Goal: Task Accomplishment & Management: Manage account settings

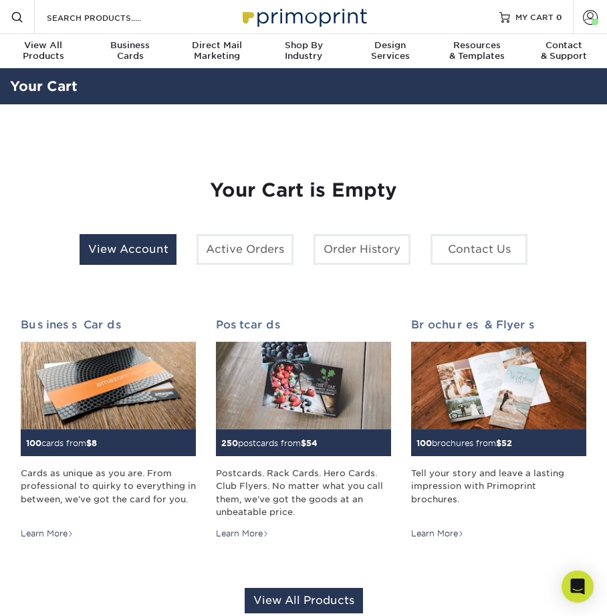
click at [123, 258] on link "View Account" at bounding box center [128, 249] width 97 height 31
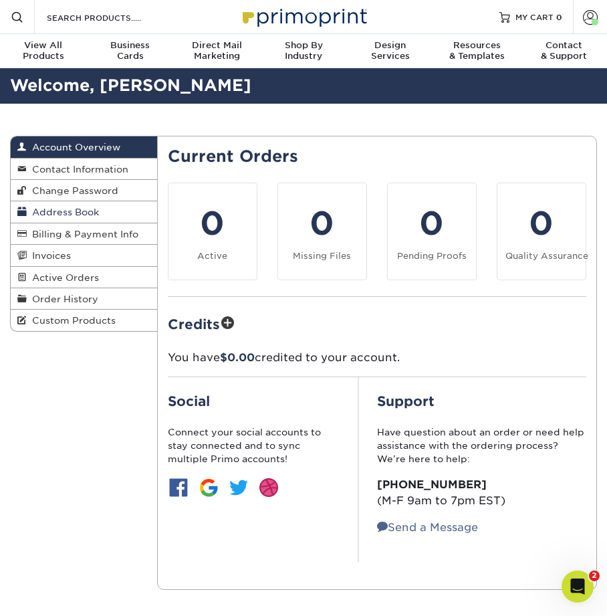
click at [68, 211] on span "Address Book" at bounding box center [63, 212] width 72 height 11
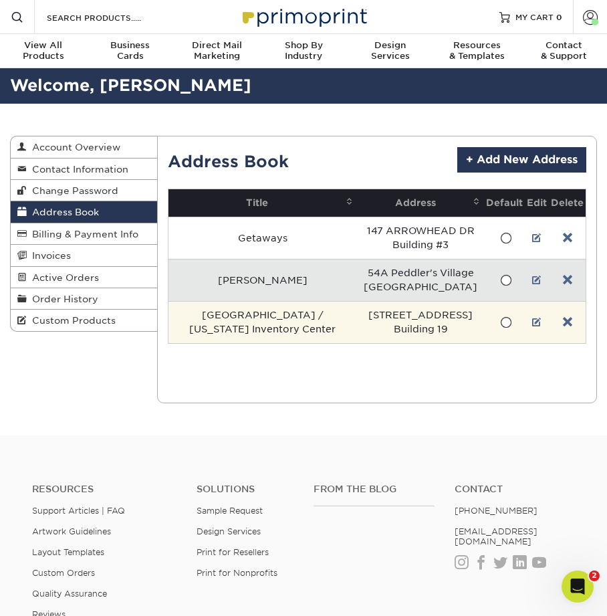
click at [268, 343] on td "[GEOGRAPHIC_DATA] / [US_STATE] Inventory Center" at bounding box center [263, 322] width 189 height 42
click at [421, 342] on td "[STREET_ADDRESS]" at bounding box center [420, 322] width 127 height 42
click at [535, 328] on link at bounding box center [536, 322] width 9 height 11
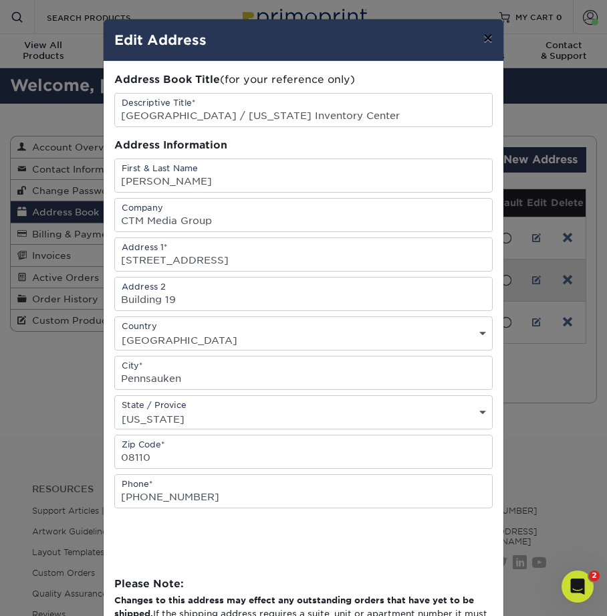
click at [480, 37] on button "×" at bounding box center [488, 37] width 31 height 37
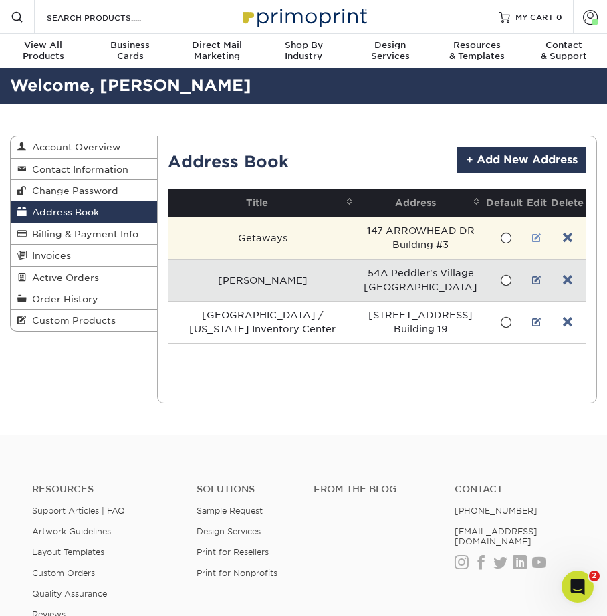
click at [536, 237] on link at bounding box center [536, 238] width 9 height 11
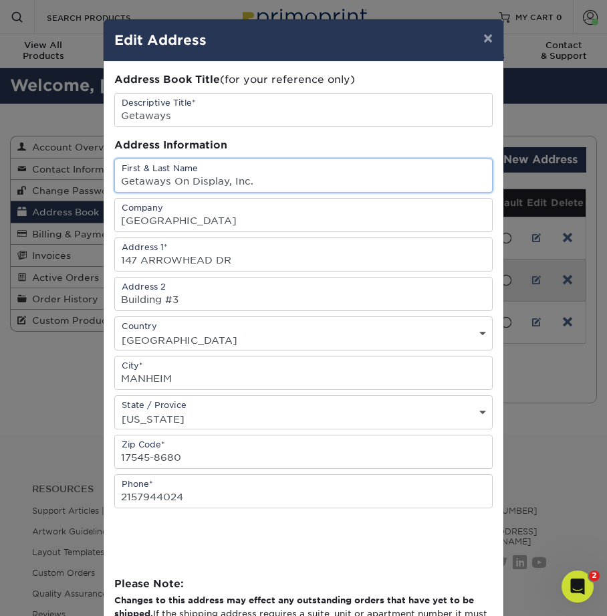
drag, startPoint x: 260, startPoint y: 179, endPoint x: 102, endPoint y: 177, distance: 158.5
click at [102, 177] on div "× Edit Address Address Book Title (for your reference only) Descriptive Title* …" at bounding box center [303, 308] width 607 height 616
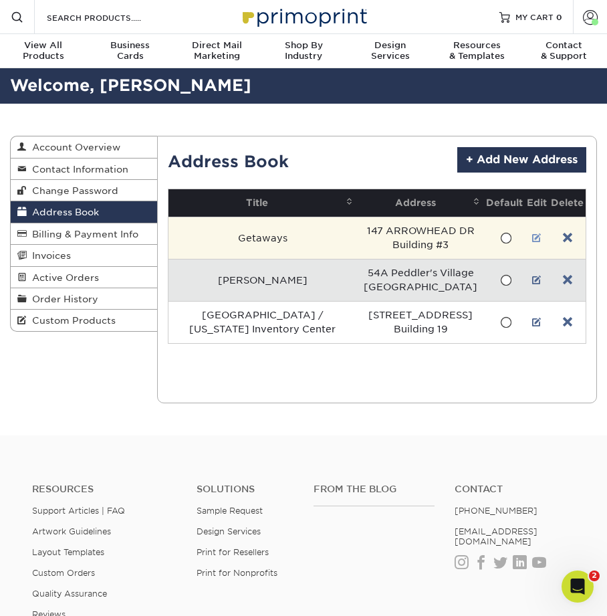
click at [536, 239] on link at bounding box center [536, 238] width 9 height 11
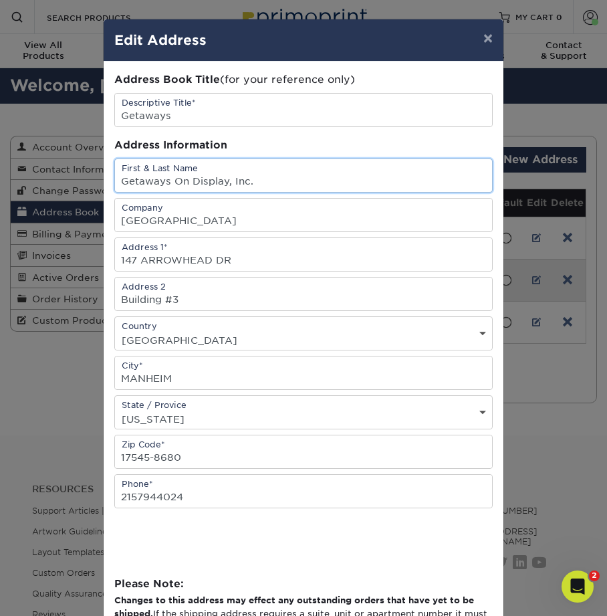
click at [219, 179] on input "Getaways On Display, Inc." at bounding box center [303, 175] width 377 height 33
drag, startPoint x: 210, startPoint y: 181, endPoint x: 134, endPoint y: 177, distance: 76.3
click at [107, 181] on div "Address Book Title (for your reference only) Descriptive Title* Getaways Addres…" at bounding box center [304, 366] width 400 height 608
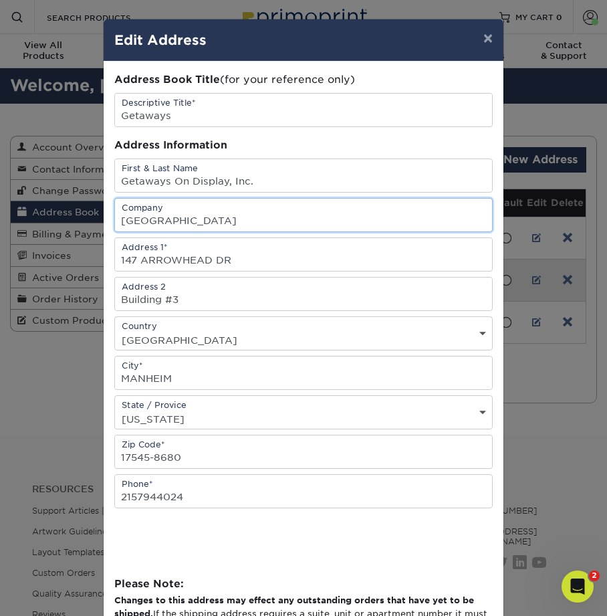
drag, startPoint x: 182, startPoint y: 220, endPoint x: 102, endPoint y: 220, distance: 79.6
click at [103, 220] on div "× Edit Address Address Book Title (for your reference only) Descriptive Title* …" at bounding box center [303, 368] width 401 height 699
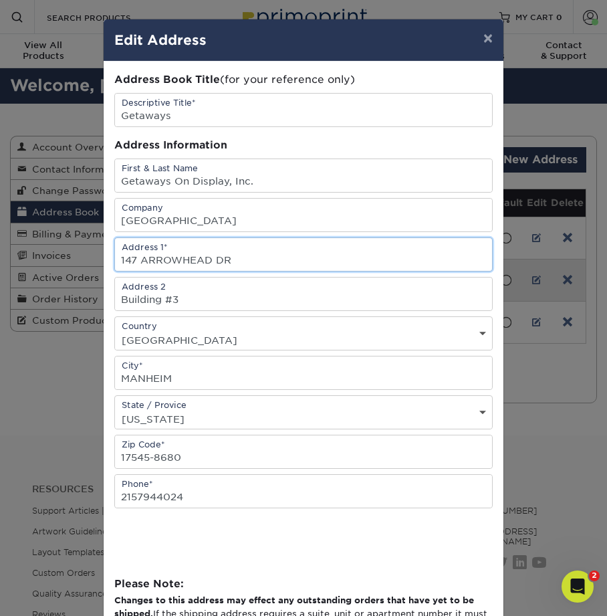
drag, startPoint x: 237, startPoint y: 261, endPoint x: 93, endPoint y: 261, distance: 143.8
click at [93, 261] on div "× Edit Address Address Book Title (for your reference only) Descriptive Title* …" at bounding box center [303, 308] width 607 height 616
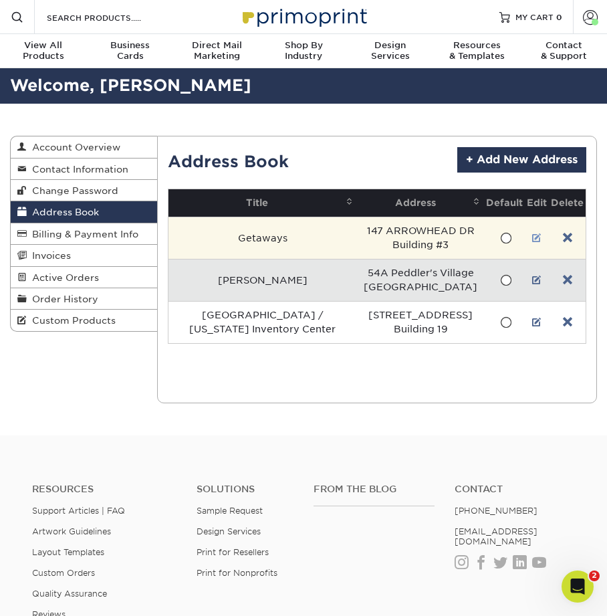
click at [534, 238] on link at bounding box center [536, 238] width 9 height 11
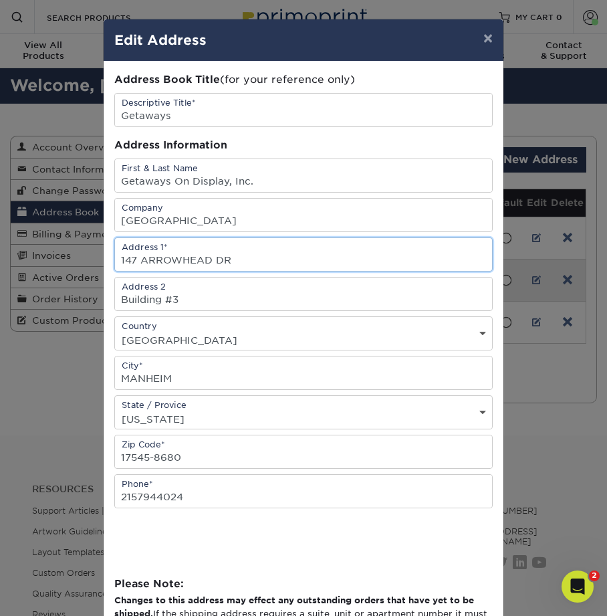
drag, startPoint x: 264, startPoint y: 263, endPoint x: 135, endPoint y: 263, distance: 129.1
click at [106, 263] on div "Address Book Title (for your reference only) Descriptive Title* Getaways Addres…" at bounding box center [304, 366] width 400 height 608
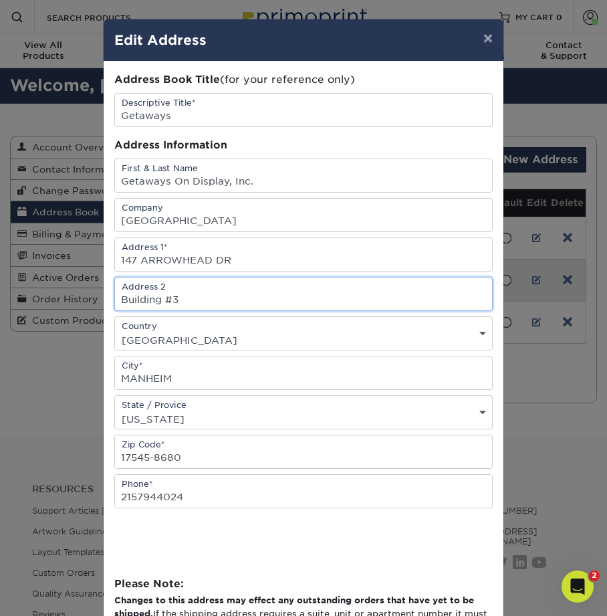
drag, startPoint x: 183, startPoint y: 299, endPoint x: 133, endPoint y: 300, distance: 49.5
click at [99, 298] on div "× Edit Address Address Book Title (for your reference only) Descriptive Title* …" at bounding box center [303, 308] width 607 height 616
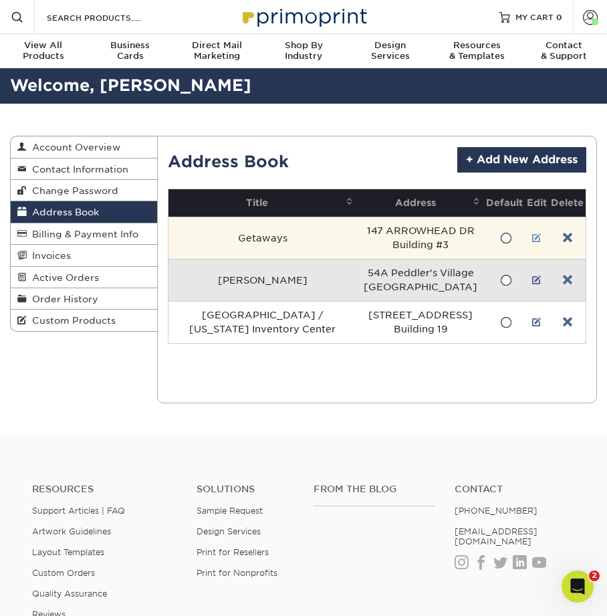
click at [536, 236] on link at bounding box center [536, 238] width 9 height 11
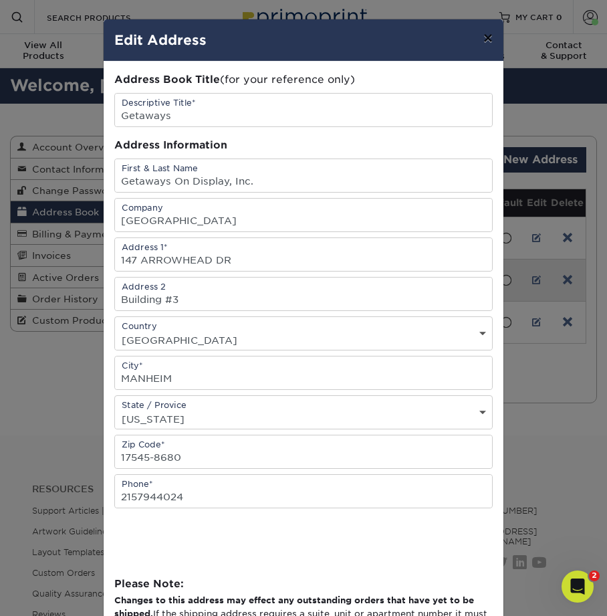
click at [490, 37] on button "×" at bounding box center [488, 37] width 31 height 37
